Goal: Task Accomplishment & Management: Complete application form

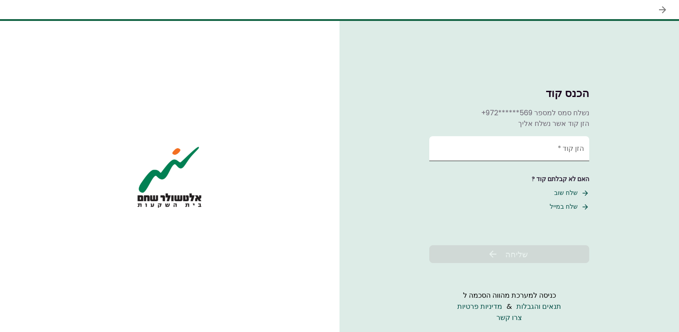
click at [533, 149] on input "הזן קוד   *" at bounding box center [510, 148] width 160 height 25
click at [569, 194] on button "שלח שוב" at bounding box center [571, 192] width 35 height 9
click at [572, 209] on button "שלח במייל" at bounding box center [570, 206] width 40 height 9
click at [553, 152] on input "הזן קוד   *" at bounding box center [510, 148] width 160 height 25
paste input "******"
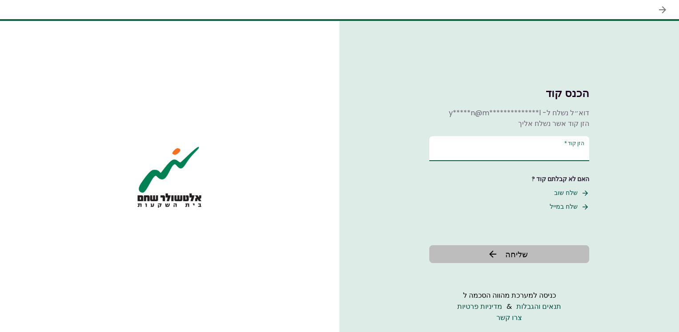
type input "******"
click at [550, 257] on button "שליחה" at bounding box center [510, 254] width 160 height 18
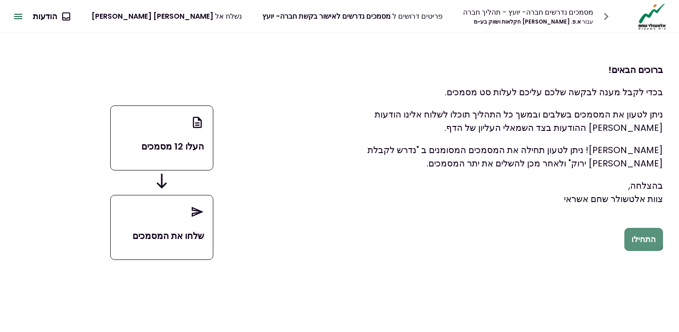
click at [645, 237] on button "התחילו" at bounding box center [644, 239] width 39 height 23
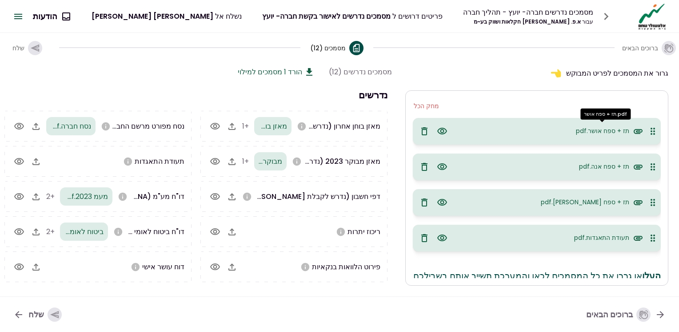
click at [589, 133] on span "תז + ספח אושר.pdf" at bounding box center [602, 130] width 53 height 9
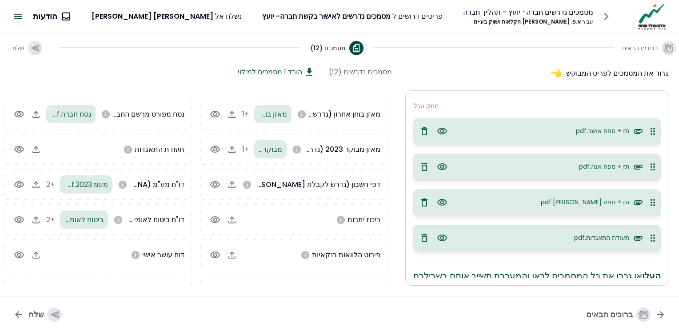
scroll to position [31, 0]
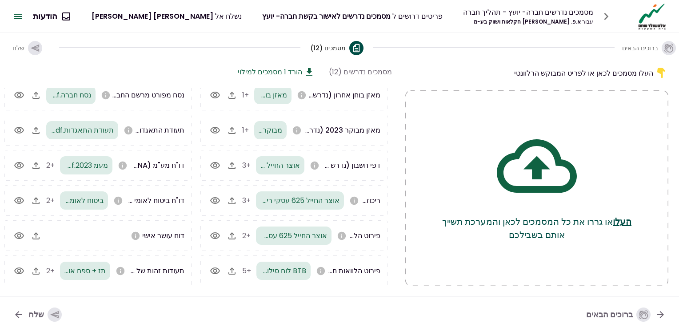
click at [36, 313] on div "שלח" at bounding box center [44, 314] width 33 height 14
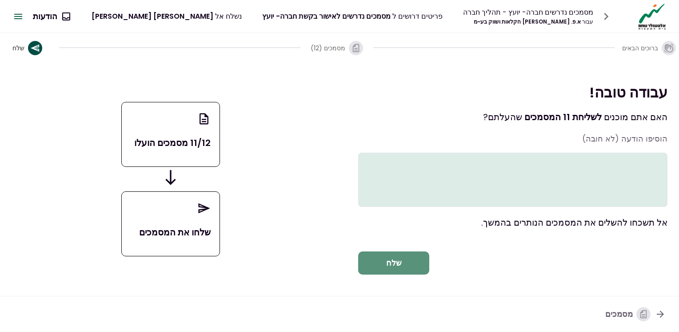
click at [391, 271] on button "שלח" at bounding box center [393, 262] width 71 height 23
